Goal: Transaction & Acquisition: Book appointment/travel/reservation

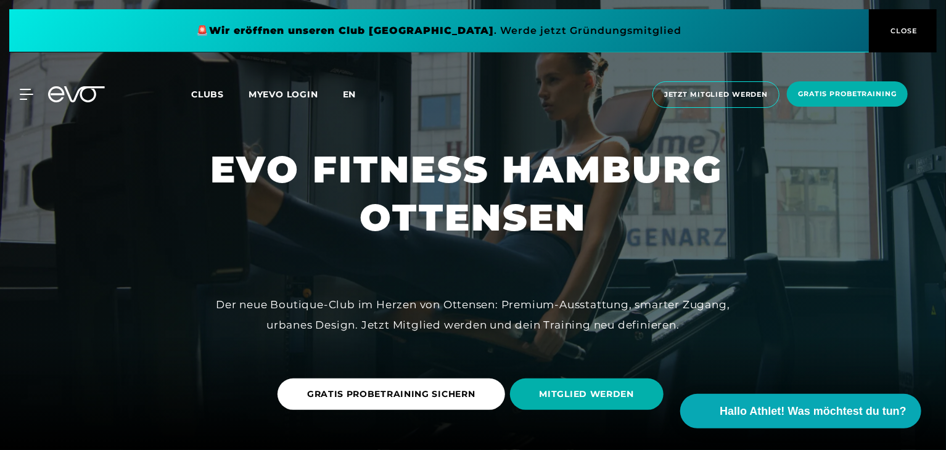
click at [349, 96] on span "en" at bounding box center [350, 94] width 14 height 11
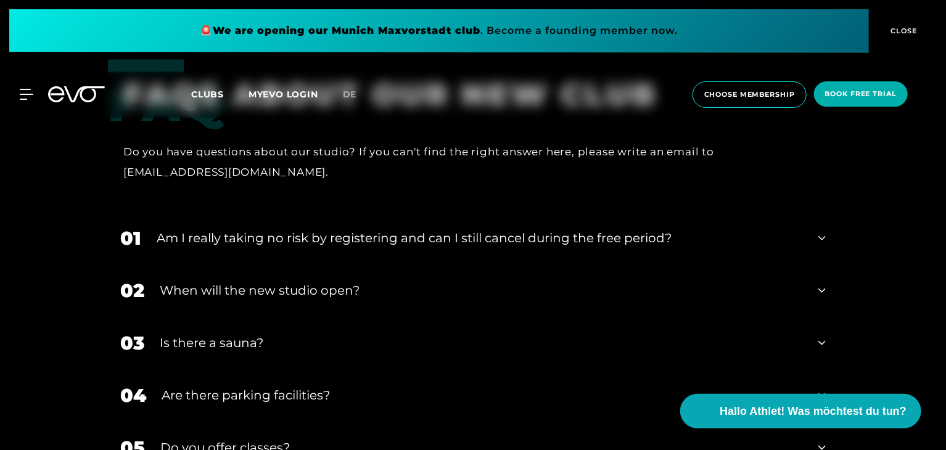
scroll to position [4070, 0]
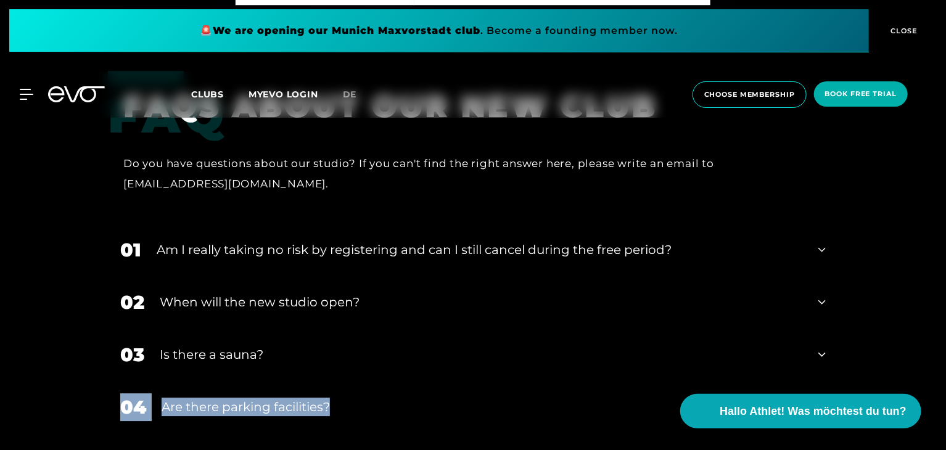
drag, startPoint x: 940, startPoint y: 348, endPoint x: 944, endPoint y: 362, distance: 14.7
click at [944, 362] on div "FAQ FAQS ABOUT OUR NEW CLUB Do you have questions about our studio? If you can'…" at bounding box center [473, 335] width 946 height 529
click at [723, 381] on div "04 Are there parking facilities?" at bounding box center [473, 407] width 731 height 52
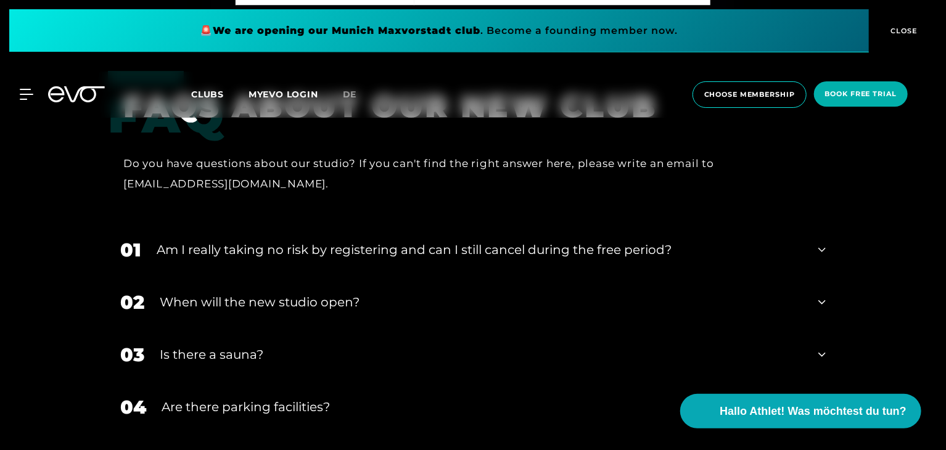
click at [871, 312] on div "FAQ FAQS ABOUT OUR NEW CLUB Do you have questions about our studio? If you can'…" at bounding box center [473, 376] width 946 height 611
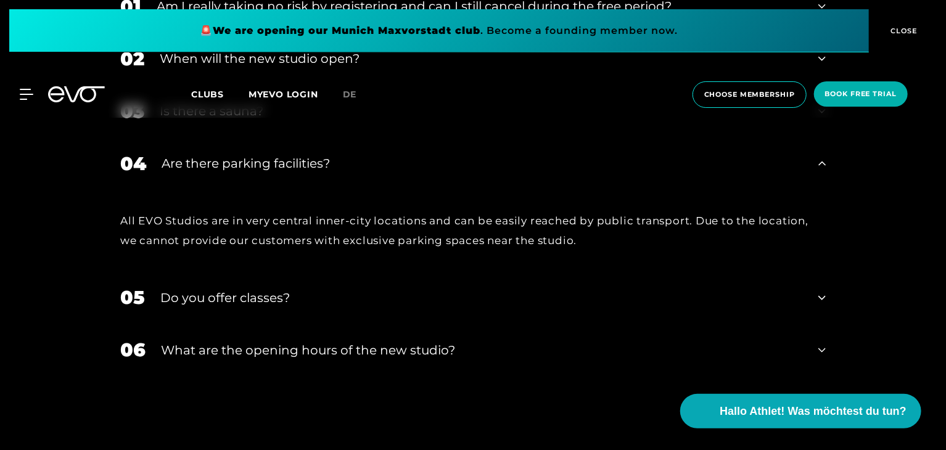
scroll to position [4302, 0]
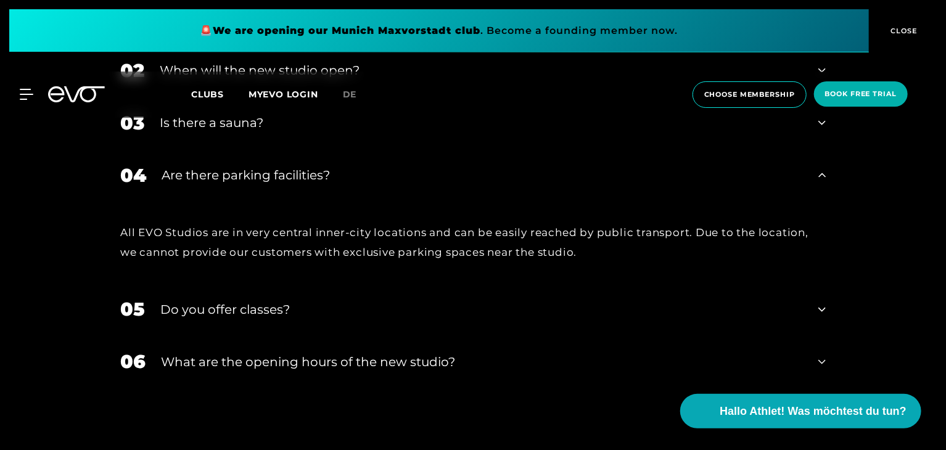
click at [615, 300] on div "Do you offer classes?" at bounding box center [481, 309] width 643 height 19
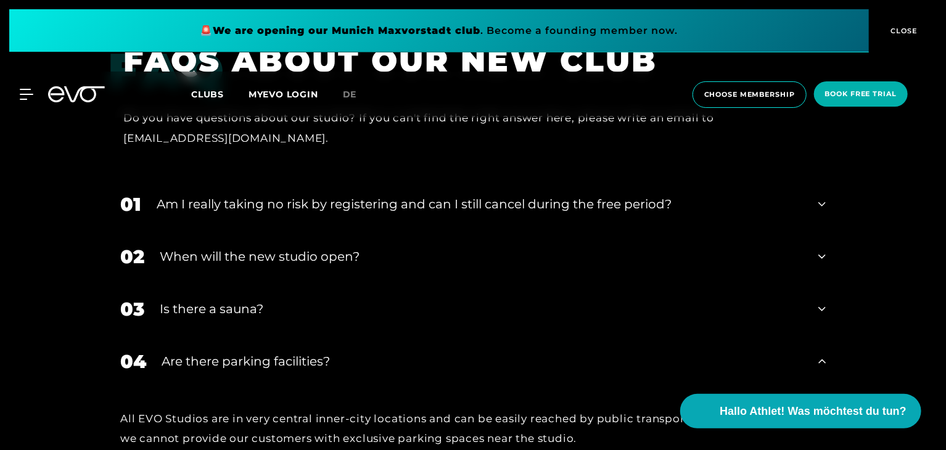
scroll to position [4097, 0]
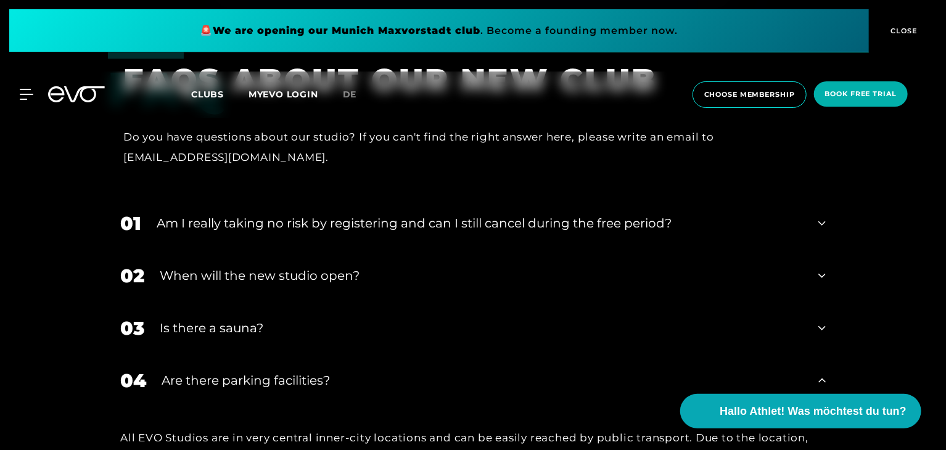
click at [801, 319] on div "Is there a sauna?" at bounding box center [482, 328] width 644 height 19
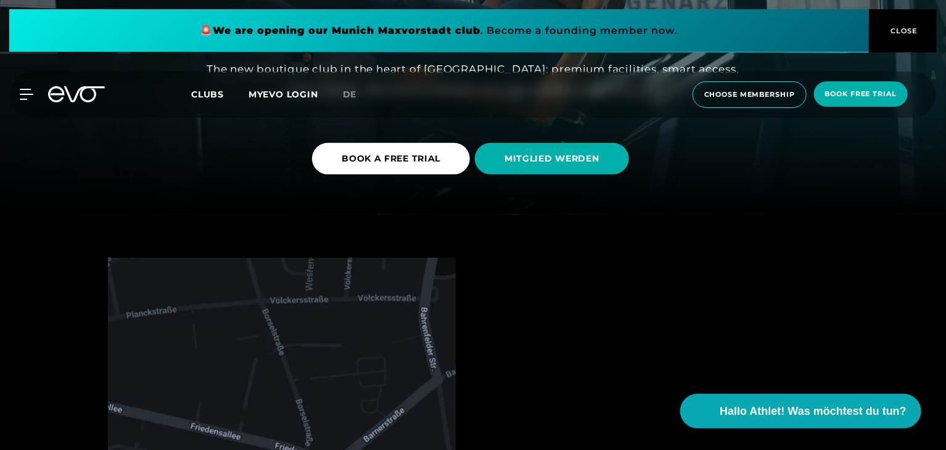
scroll to position [143, 0]
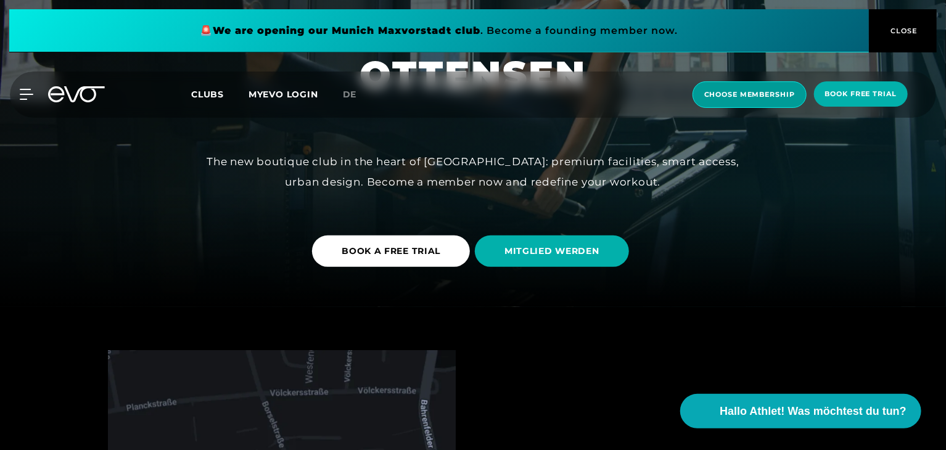
click at [754, 97] on span "choose membership" at bounding box center [750, 94] width 91 height 10
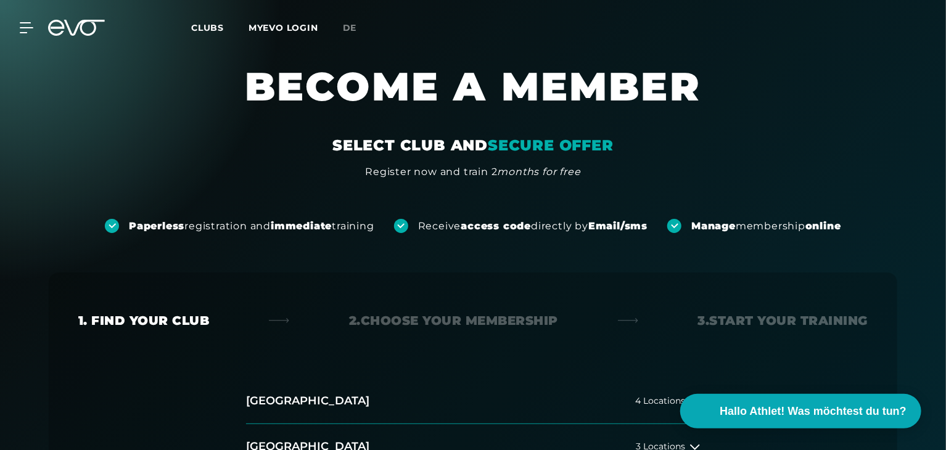
drag, startPoint x: 892, startPoint y: 54, endPoint x: 946, endPoint y: 51, distance: 54.4
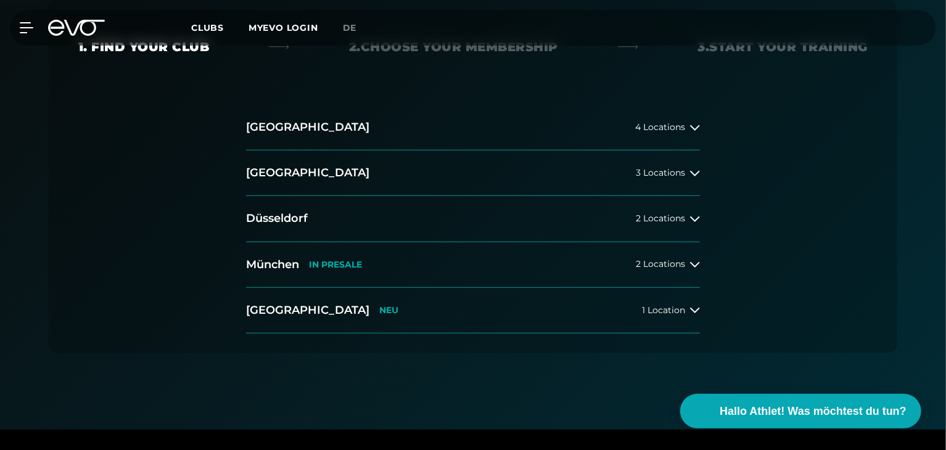
scroll to position [271, 0]
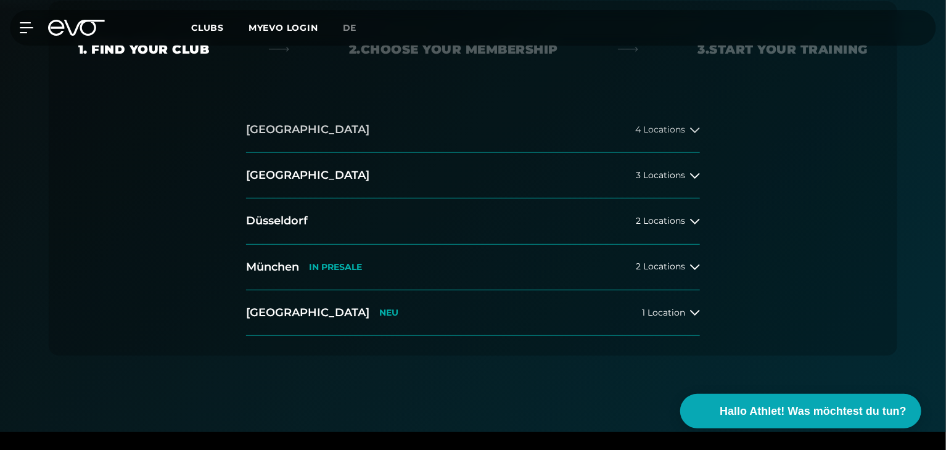
click at [649, 144] on button "[GEOGRAPHIC_DATA] 4 Locations" at bounding box center [473, 130] width 454 height 46
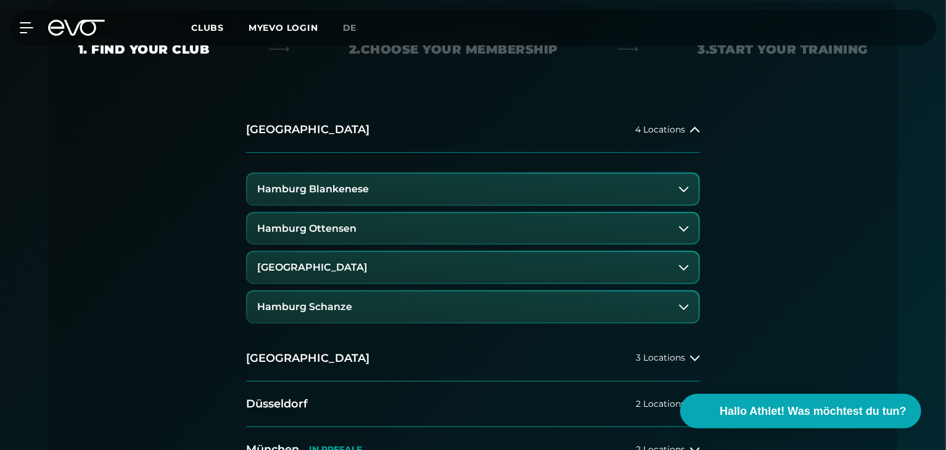
click at [582, 220] on button "Hamburg Ottensen" at bounding box center [473, 228] width 452 height 31
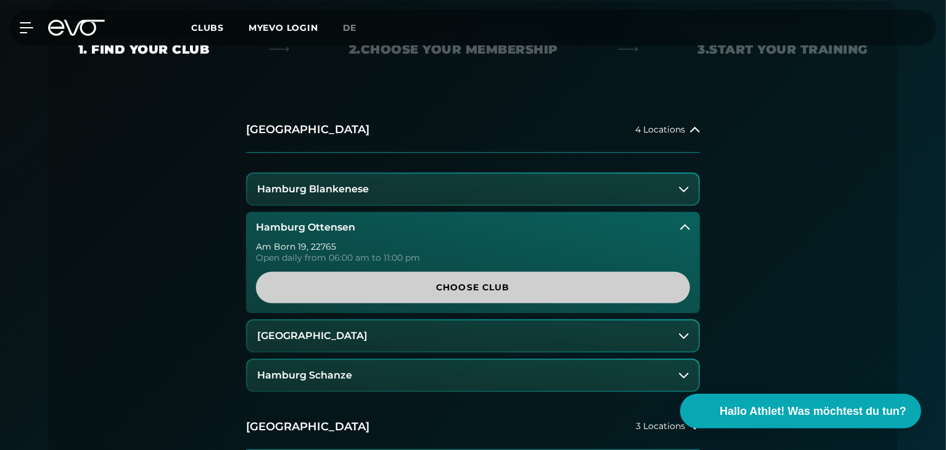
click at [588, 285] on span "Choose Club" at bounding box center [473, 287] width 375 height 13
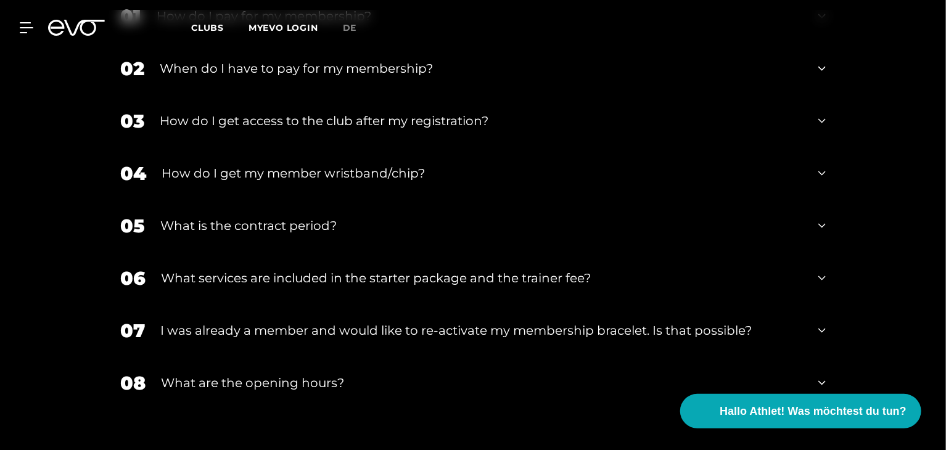
scroll to position [2176, 0]
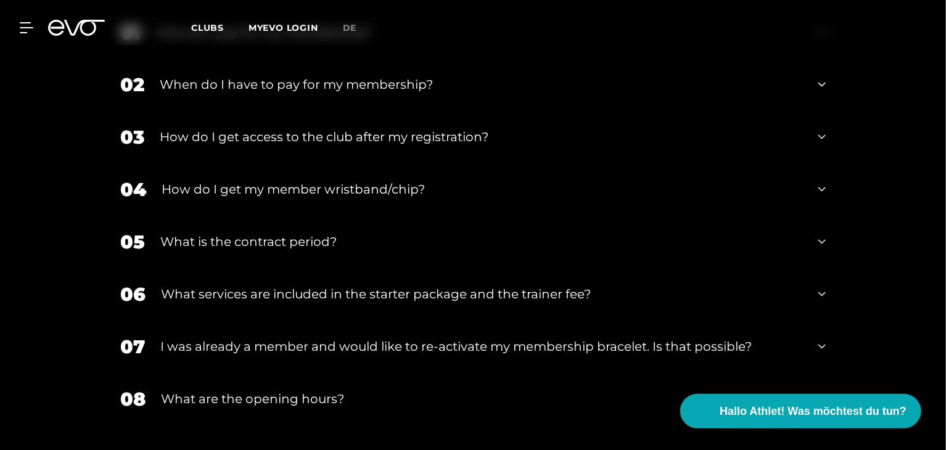
click at [733, 180] on div "How do I get my member wristband/chip?" at bounding box center [483, 189] width 642 height 19
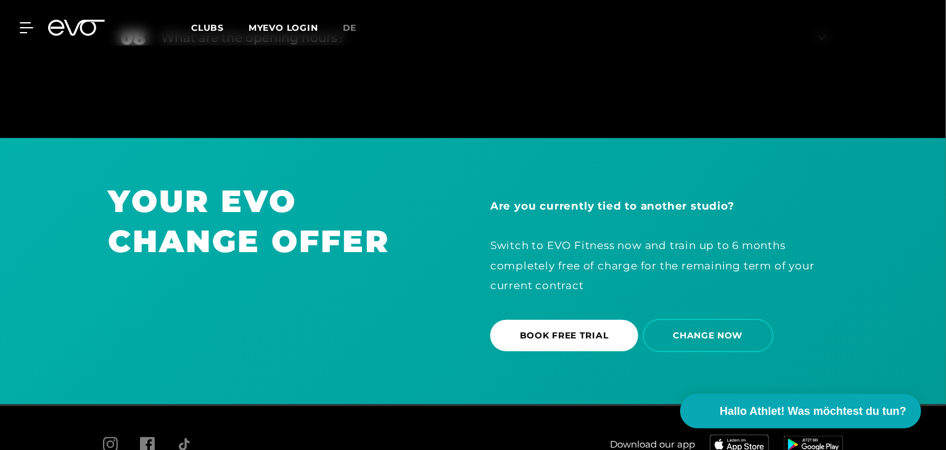
scroll to position [2628, 0]
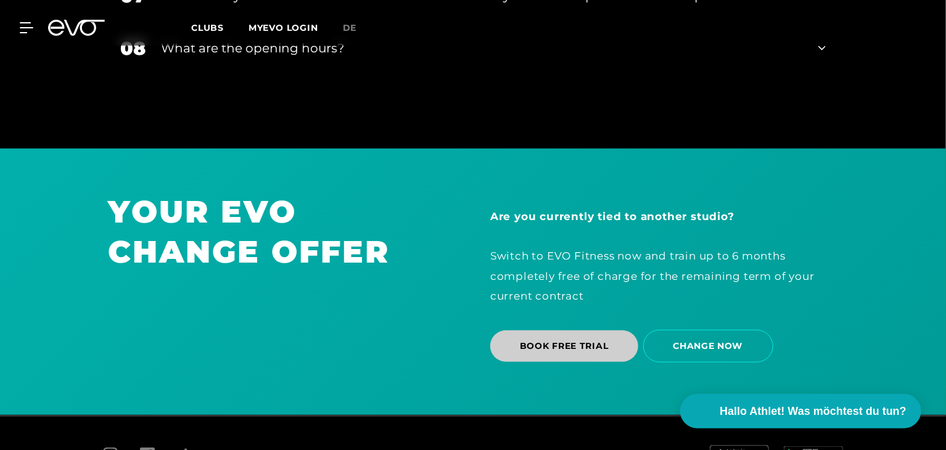
click at [600, 340] on span "BOOK FREE TRIAL" at bounding box center [564, 346] width 89 height 13
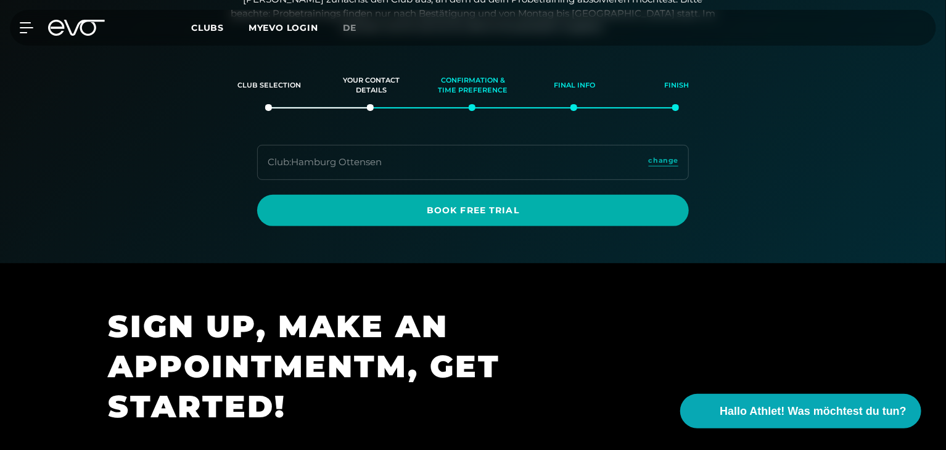
scroll to position [162, 0]
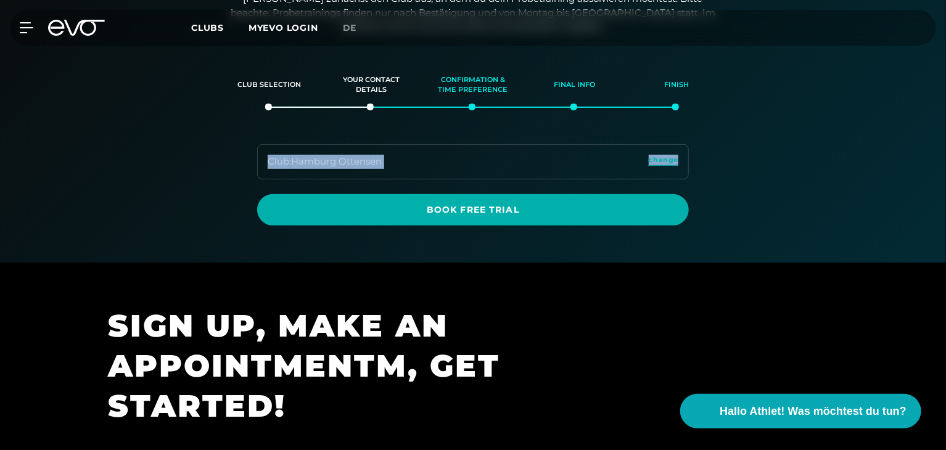
drag, startPoint x: 945, startPoint y: 85, endPoint x: 947, endPoint y: 100, distance: 15.5
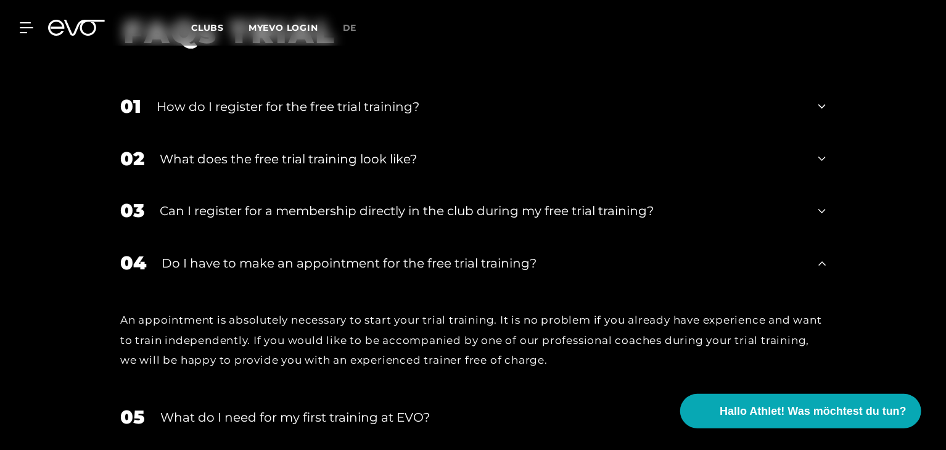
scroll to position [968, 0]
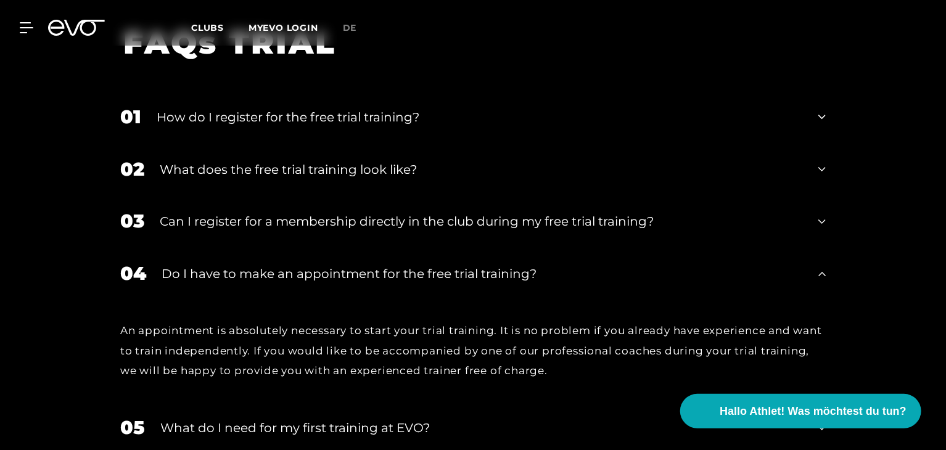
click at [802, 162] on div "What does the free trial training look like?" at bounding box center [482, 169] width 644 height 19
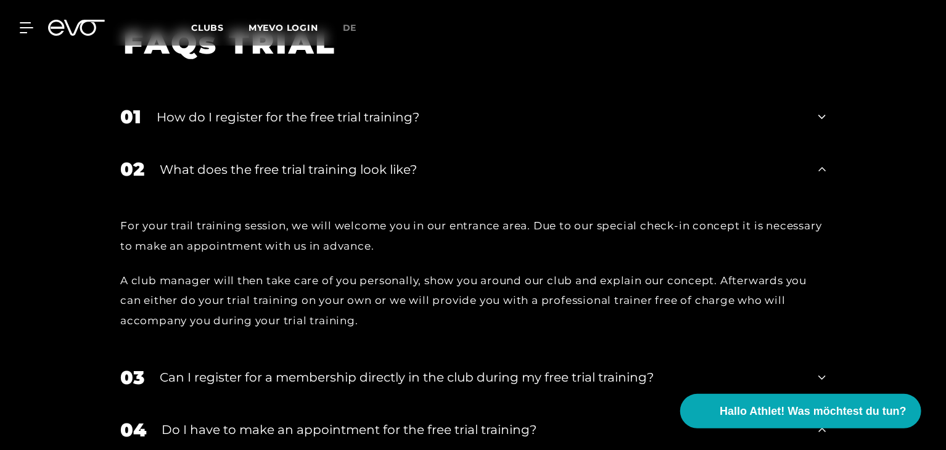
scroll to position [964, 0]
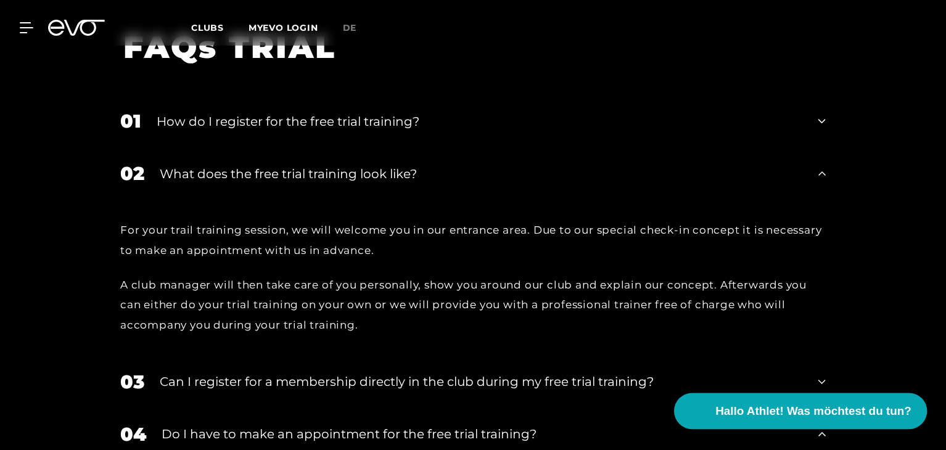
click at [864, 415] on span "Hallo Athlet! Was möchtest du tun?" at bounding box center [814, 411] width 196 height 17
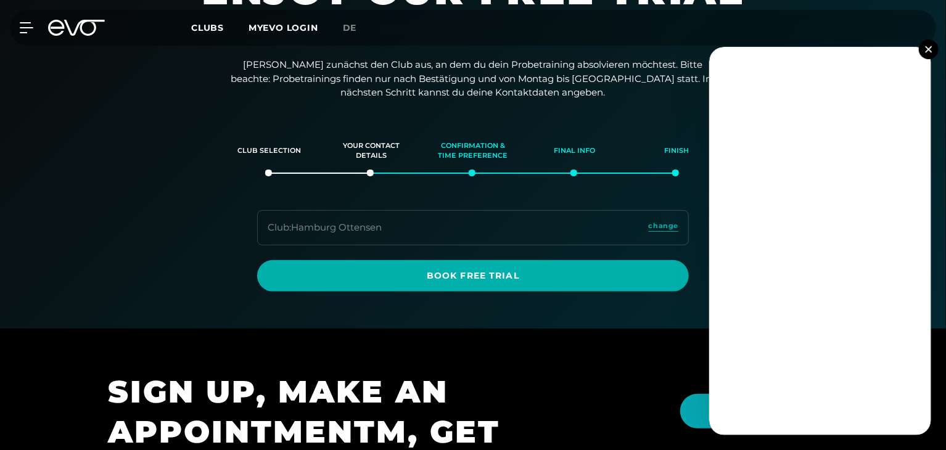
scroll to position [0, 0]
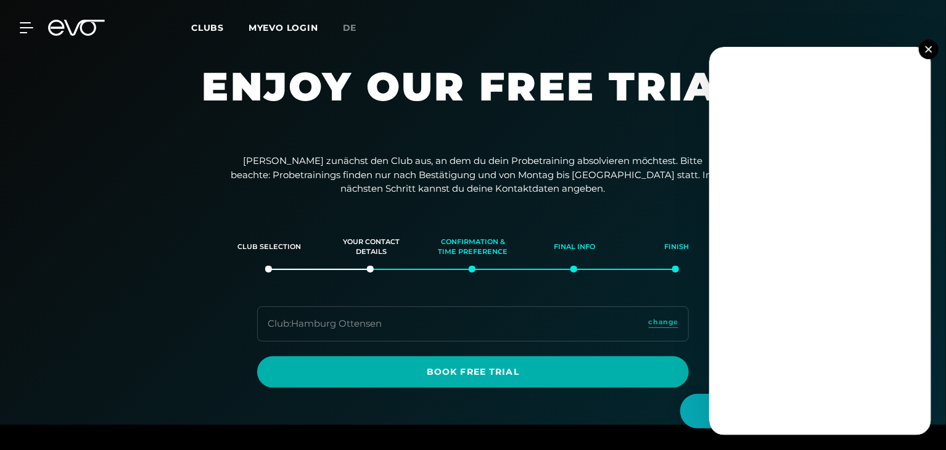
click at [36, 31] on div "MyEVO Login About Memberships free trial DAYPASS EVO Studios [GEOGRAPHIC_DATA] …" at bounding box center [19, 27] width 43 height 11
click at [88, 35] on icon at bounding box center [84, 28] width 41 height 16
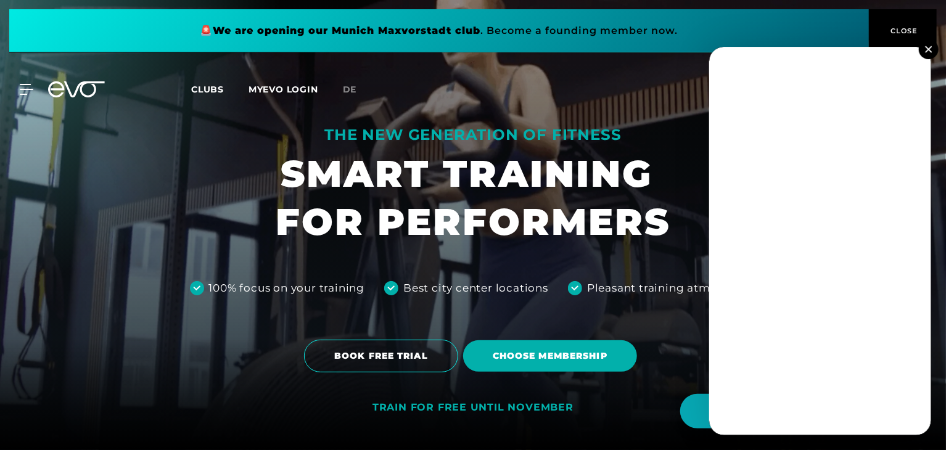
click at [935, 41] on button at bounding box center [929, 49] width 20 height 20
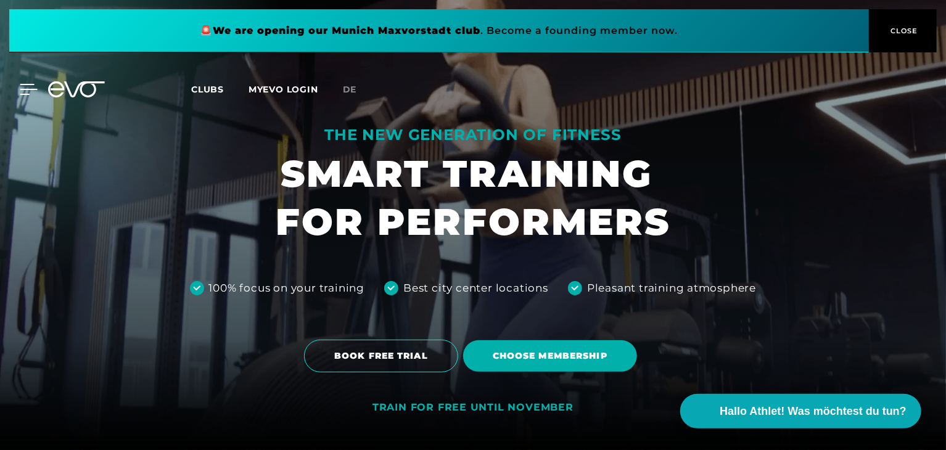
click at [17, 92] on div at bounding box center [19, 89] width 37 height 11
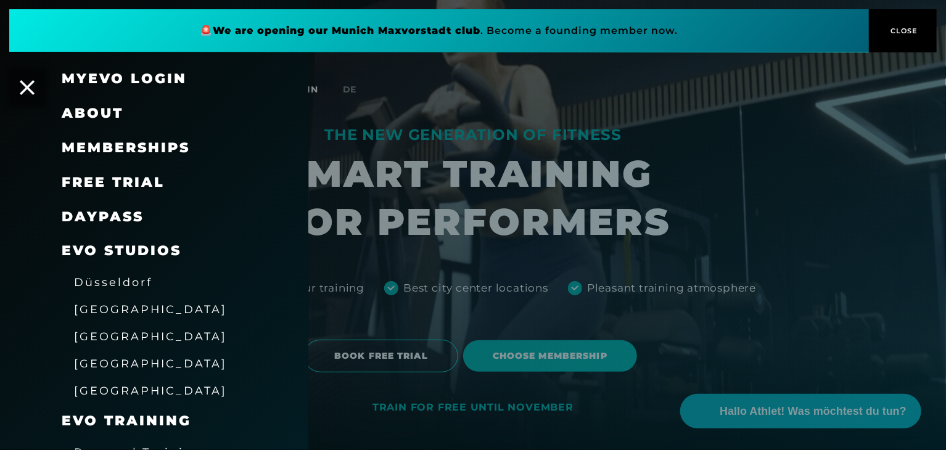
click at [109, 78] on link "MyEVO Login" at bounding box center [124, 78] width 125 height 17
